Goal: Transaction & Acquisition: Download file/media

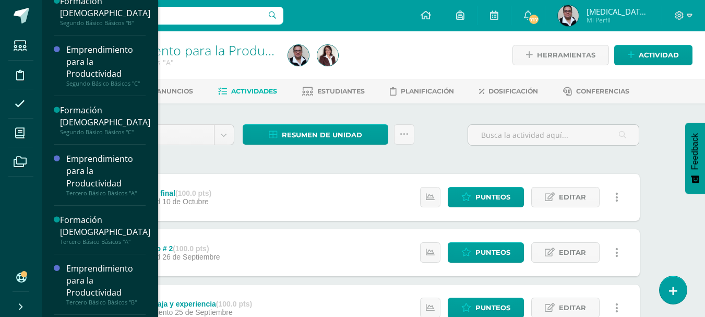
scroll to position [517, 0]
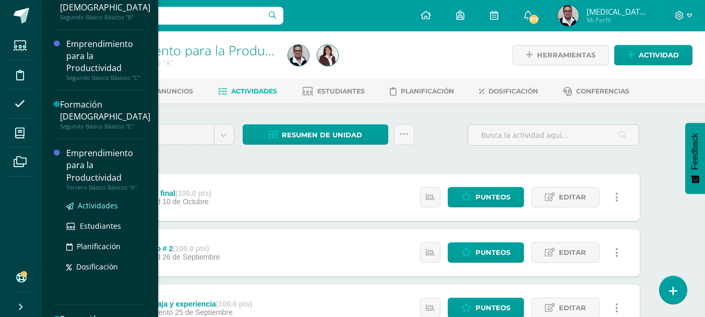
click at [97, 206] on span "Actividades" at bounding box center [98, 205] width 40 height 10
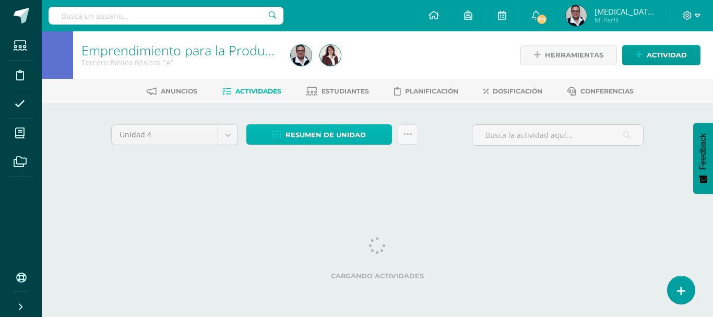
click at [311, 137] on span "Resumen de unidad" at bounding box center [326, 134] width 80 height 19
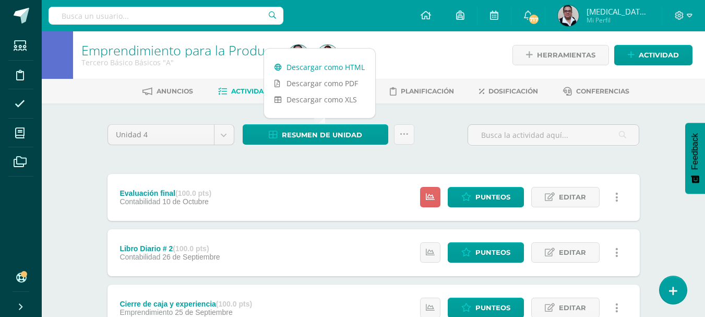
click at [321, 67] on link "Descargar como HTML" at bounding box center [319, 67] width 111 height 16
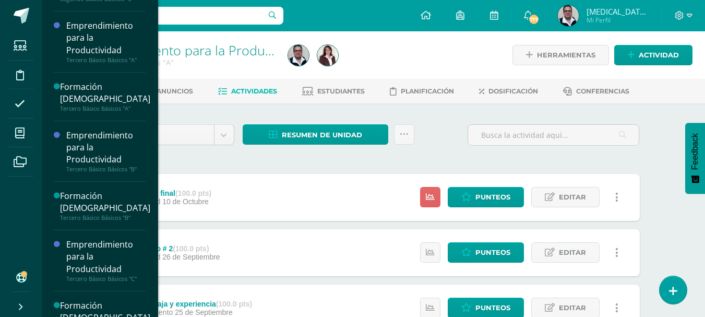
scroll to position [651, 0]
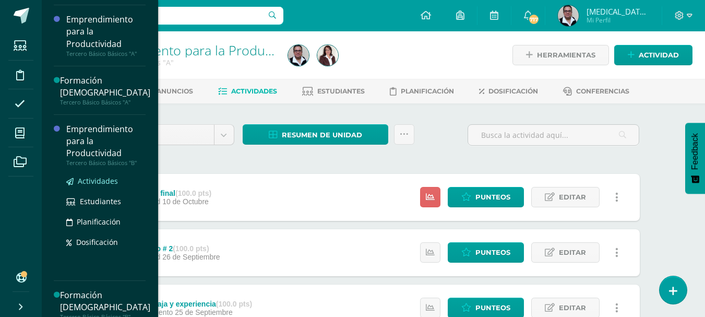
click at [97, 181] on span "Actividades" at bounding box center [98, 181] width 40 height 10
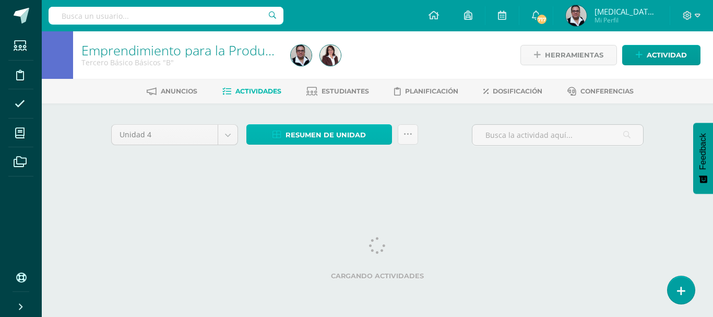
click at [326, 138] on span "Resumen de unidad" at bounding box center [326, 134] width 80 height 19
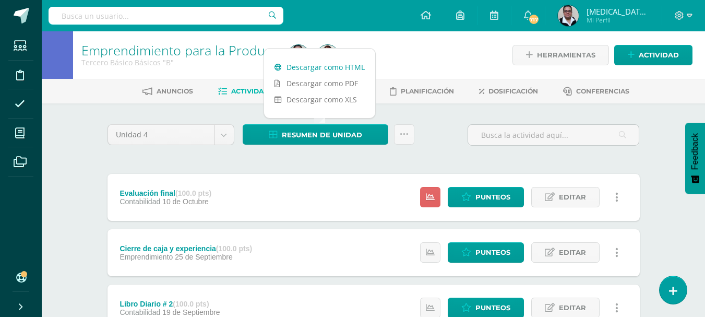
click at [327, 68] on link "Descargar como HTML" at bounding box center [319, 67] width 111 height 16
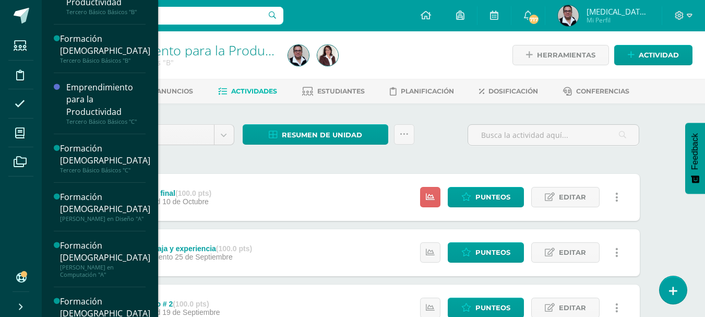
scroll to position [806, 0]
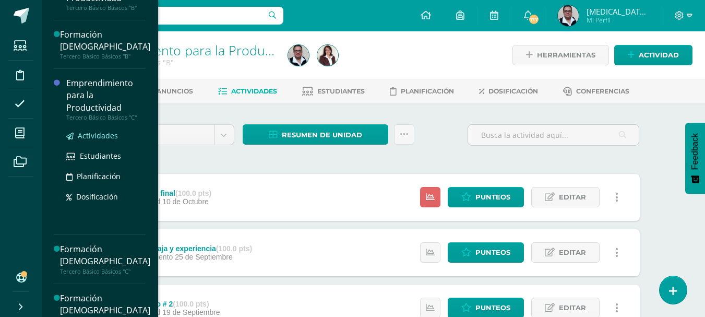
click at [105, 135] on span "Actividades" at bounding box center [98, 136] width 40 height 10
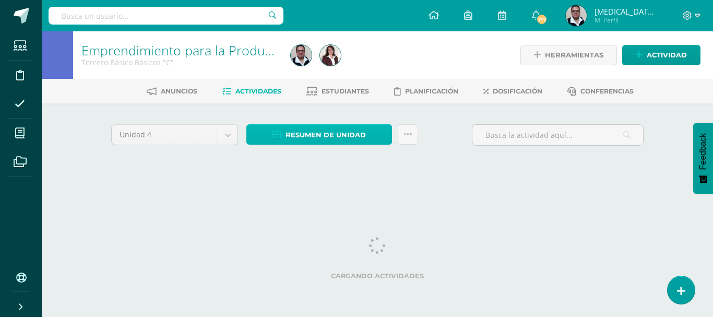
click at [332, 133] on span "Resumen de unidad" at bounding box center [326, 134] width 80 height 19
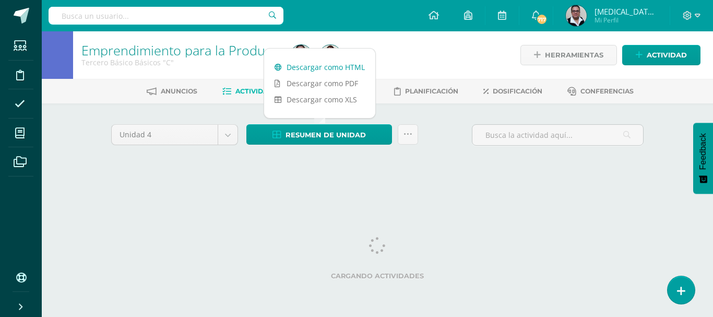
click at [327, 65] on link "Descargar como HTML" at bounding box center [319, 67] width 111 height 16
